Goal: Task Accomplishment & Management: Use online tool/utility

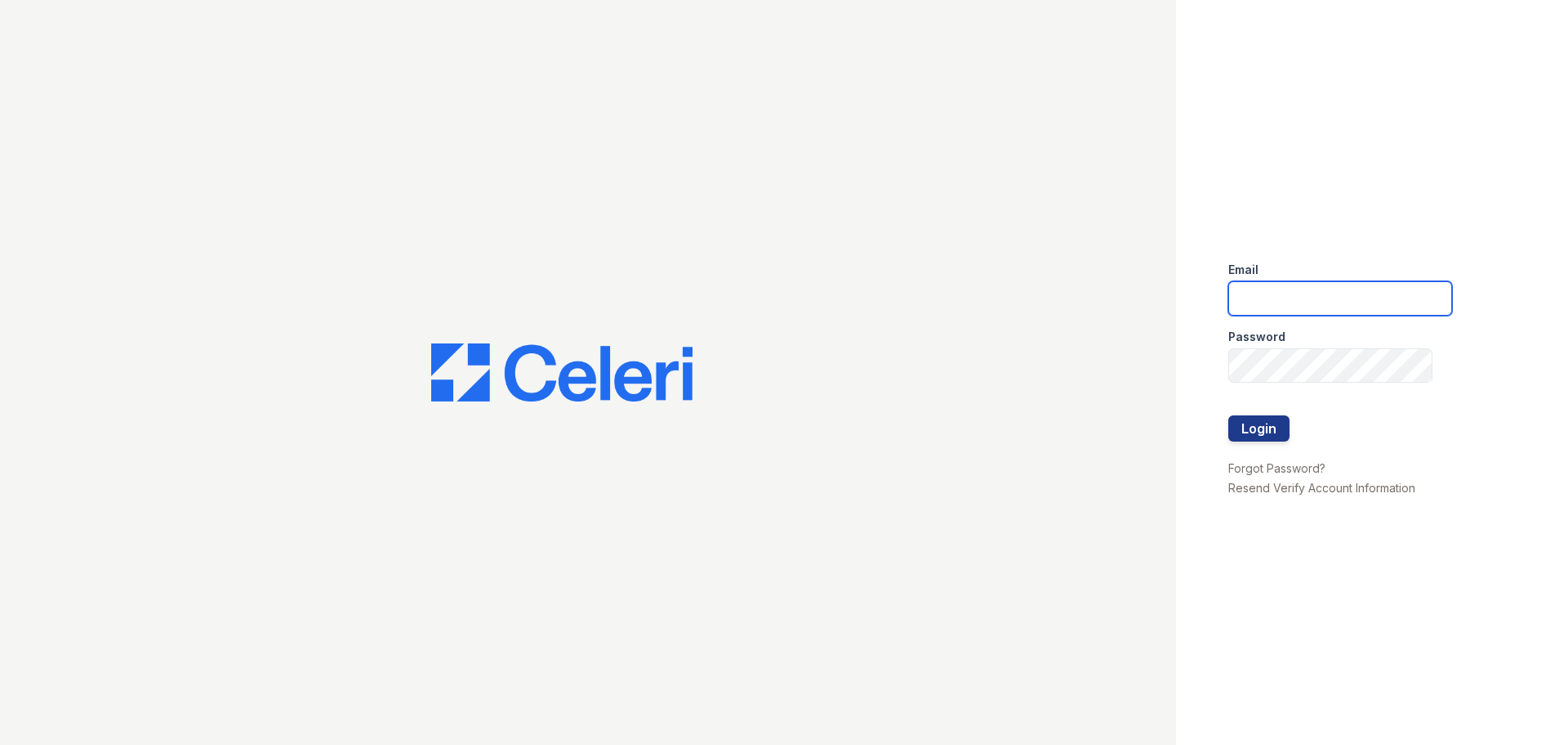
type input "[EMAIL_ADDRESS][DOMAIN_NAME]"
click at [1254, 436] on button "Login" at bounding box center [1259, 428] width 61 height 26
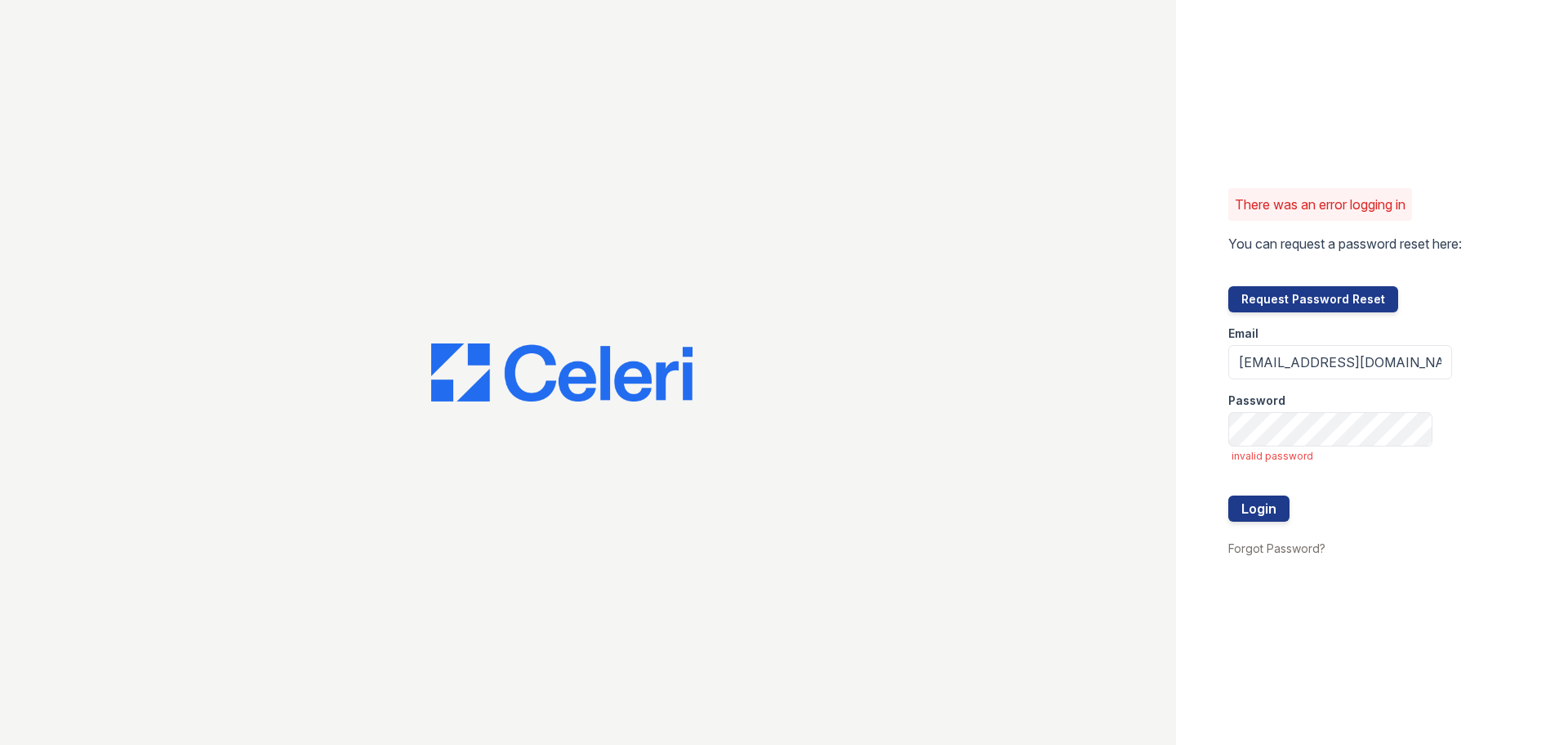
click at [1272, 311] on button "Request Password Reset" at bounding box center [1313, 299] width 170 height 26
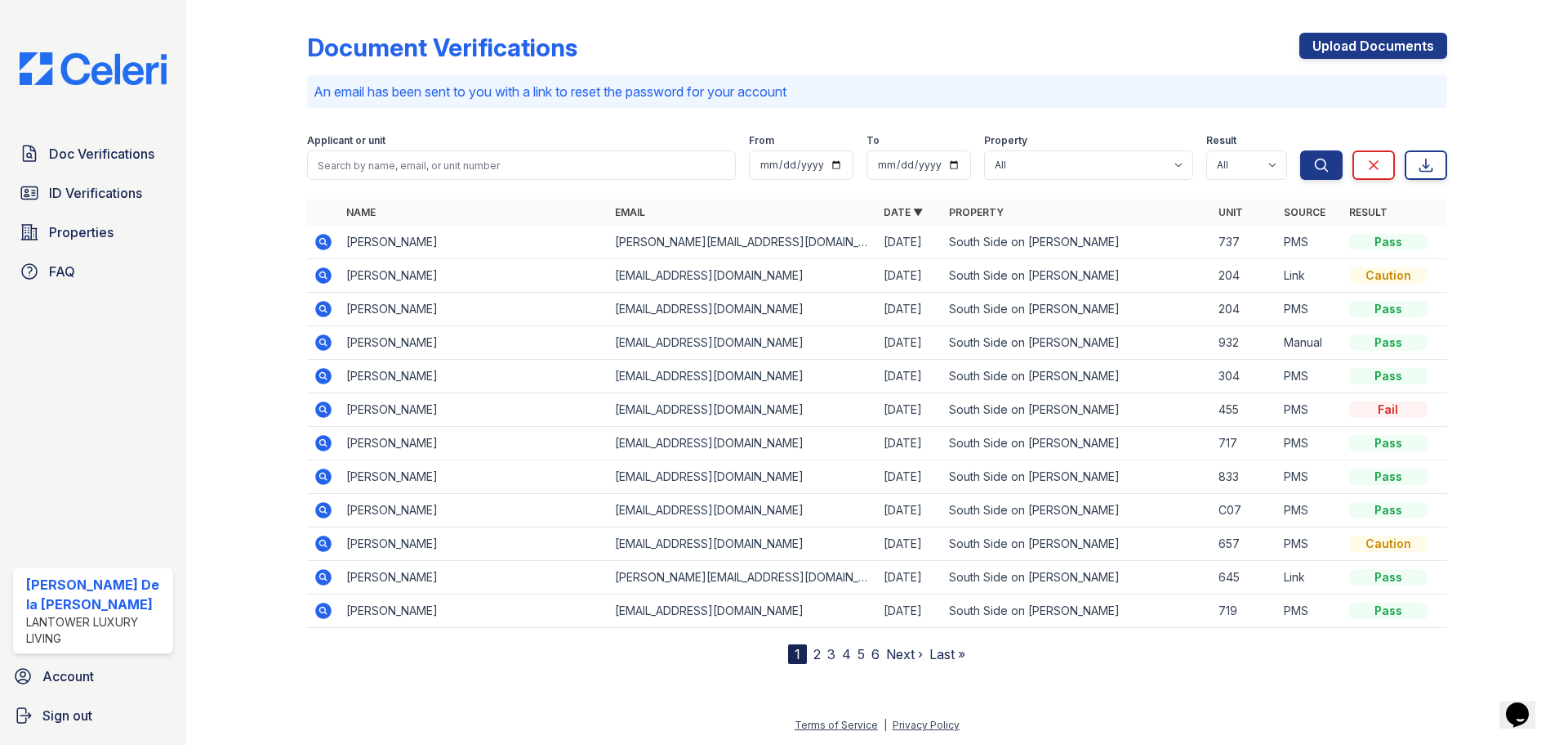
click at [97, 190] on span "ID Verifications" at bounding box center [96, 192] width 93 height 20
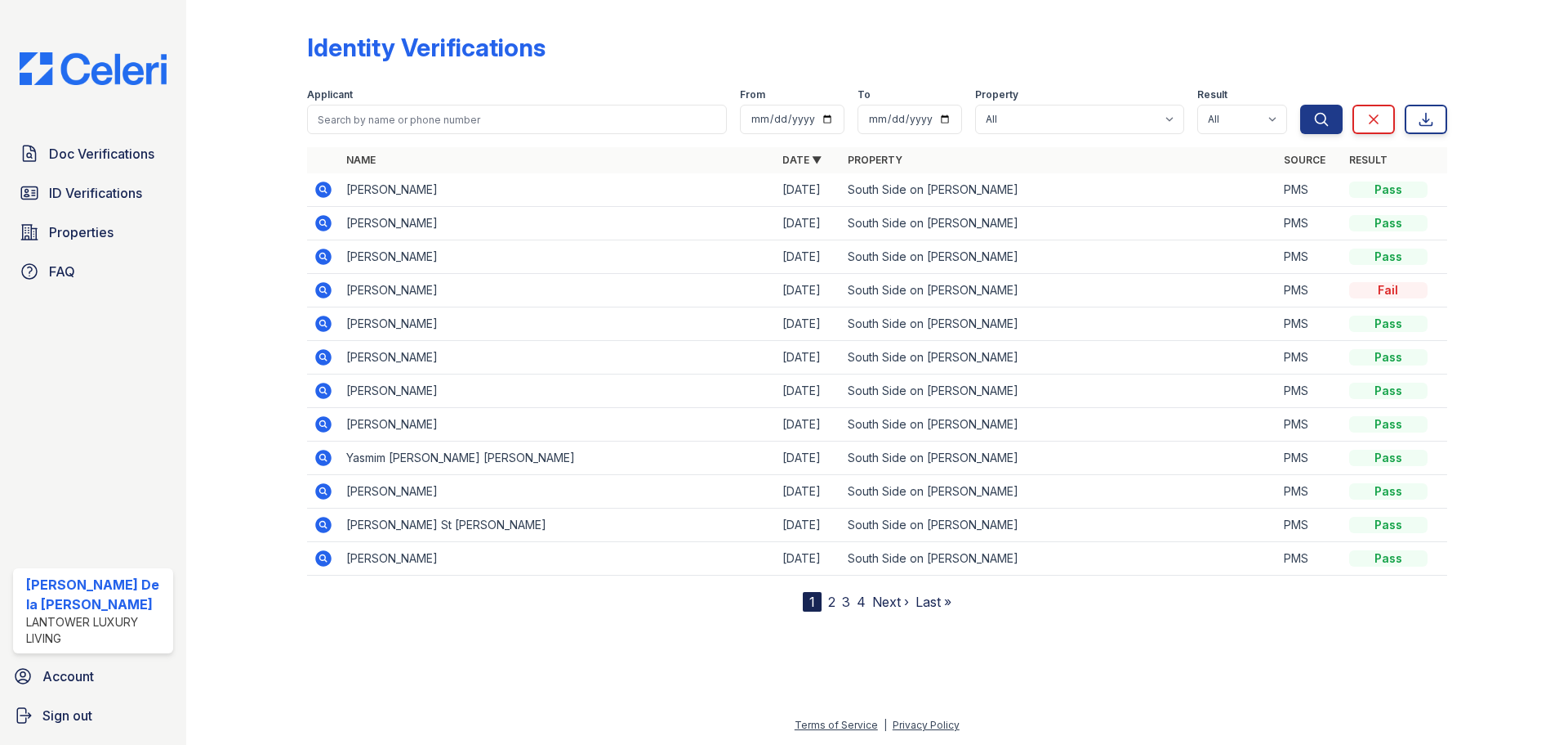
click at [63, 229] on span "Properties" at bounding box center [82, 231] width 65 height 20
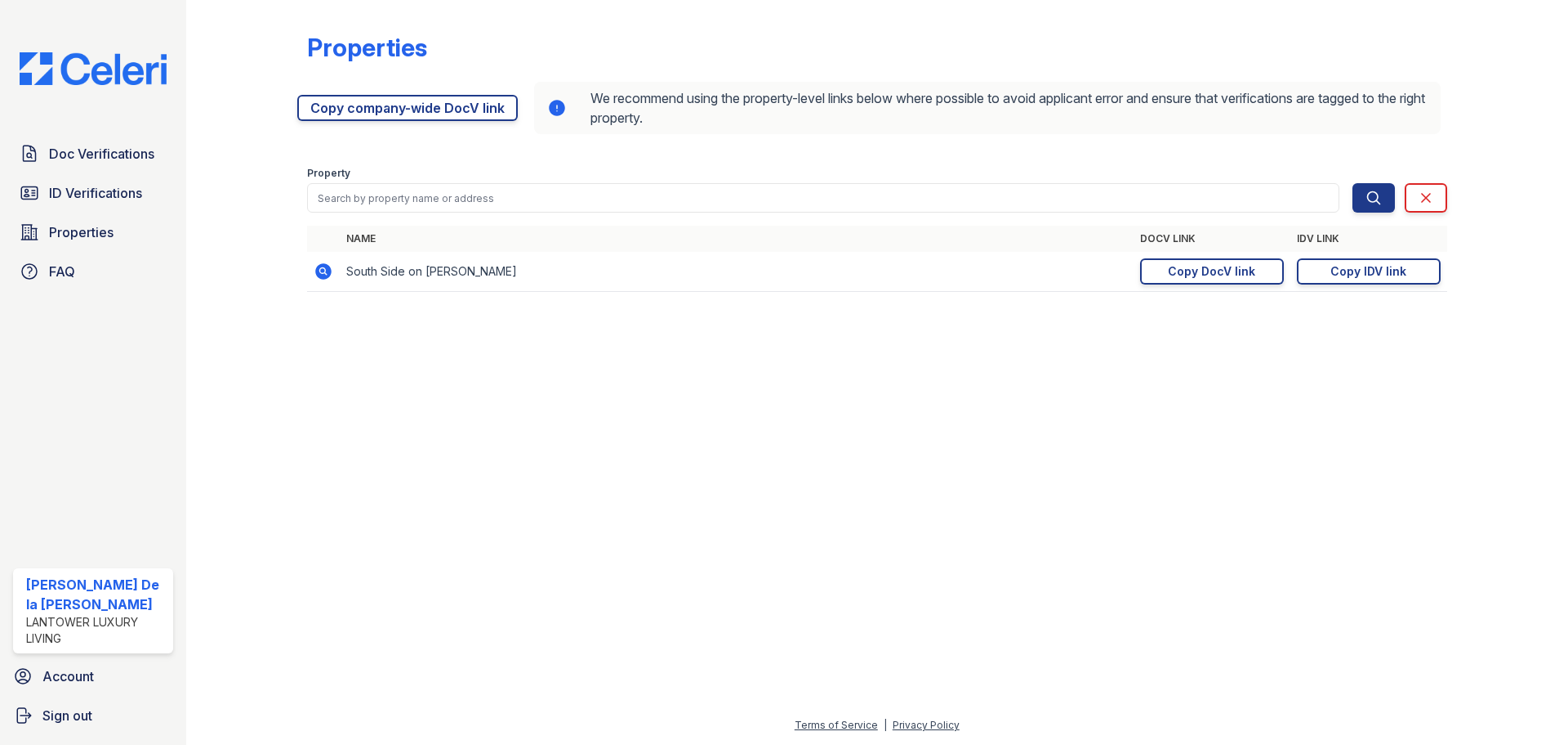
click at [1186, 277] on div "Copy DocV link" at bounding box center [1212, 271] width 87 height 17
click at [1363, 271] on div "Copy IDV link" at bounding box center [1368, 271] width 76 height 17
